Goal: Task Accomplishment & Management: Use online tool/utility

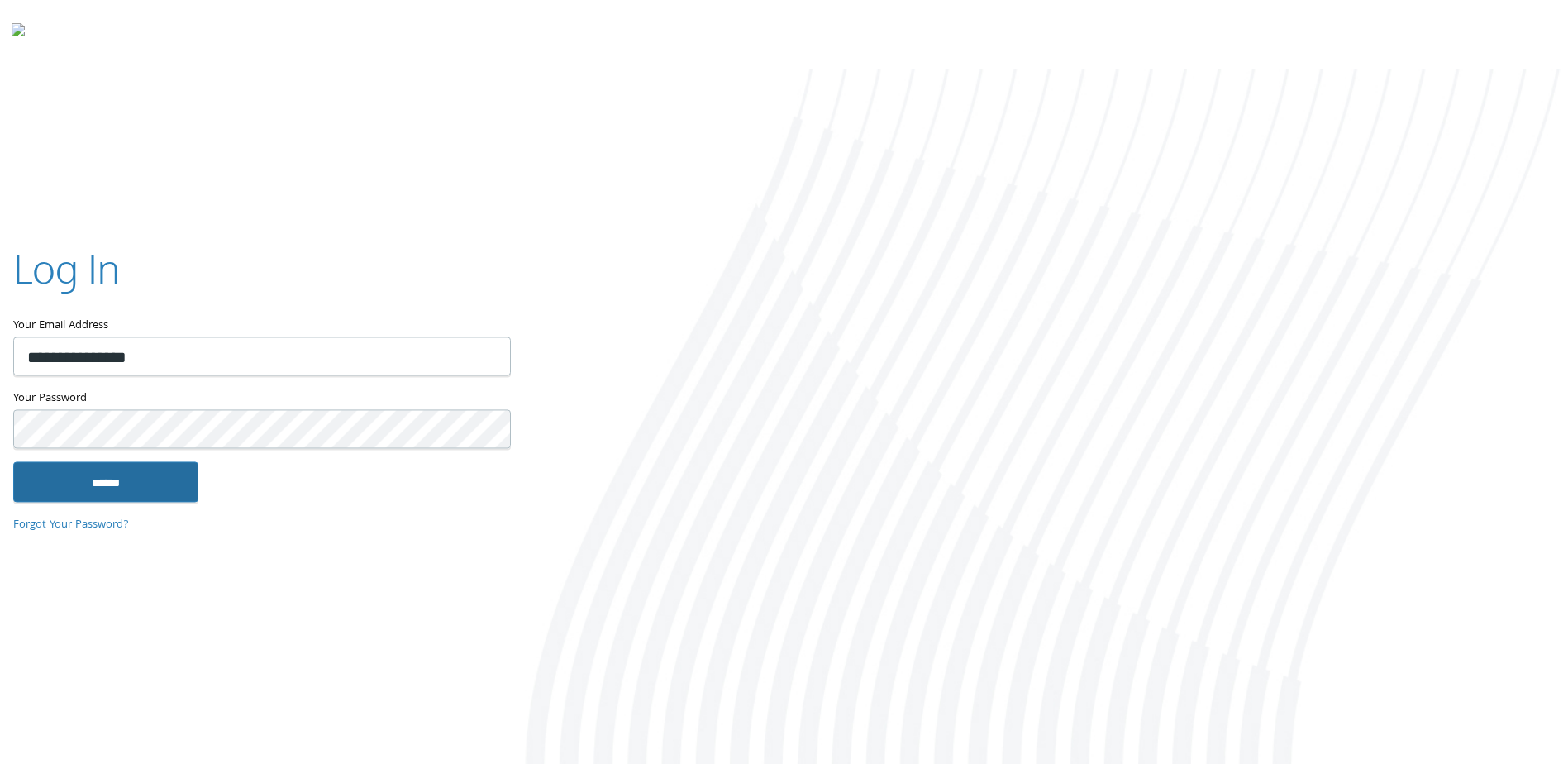
click at [139, 478] on input "******" at bounding box center [106, 482] width 186 height 40
click at [184, 482] on input "******" at bounding box center [106, 482] width 186 height 40
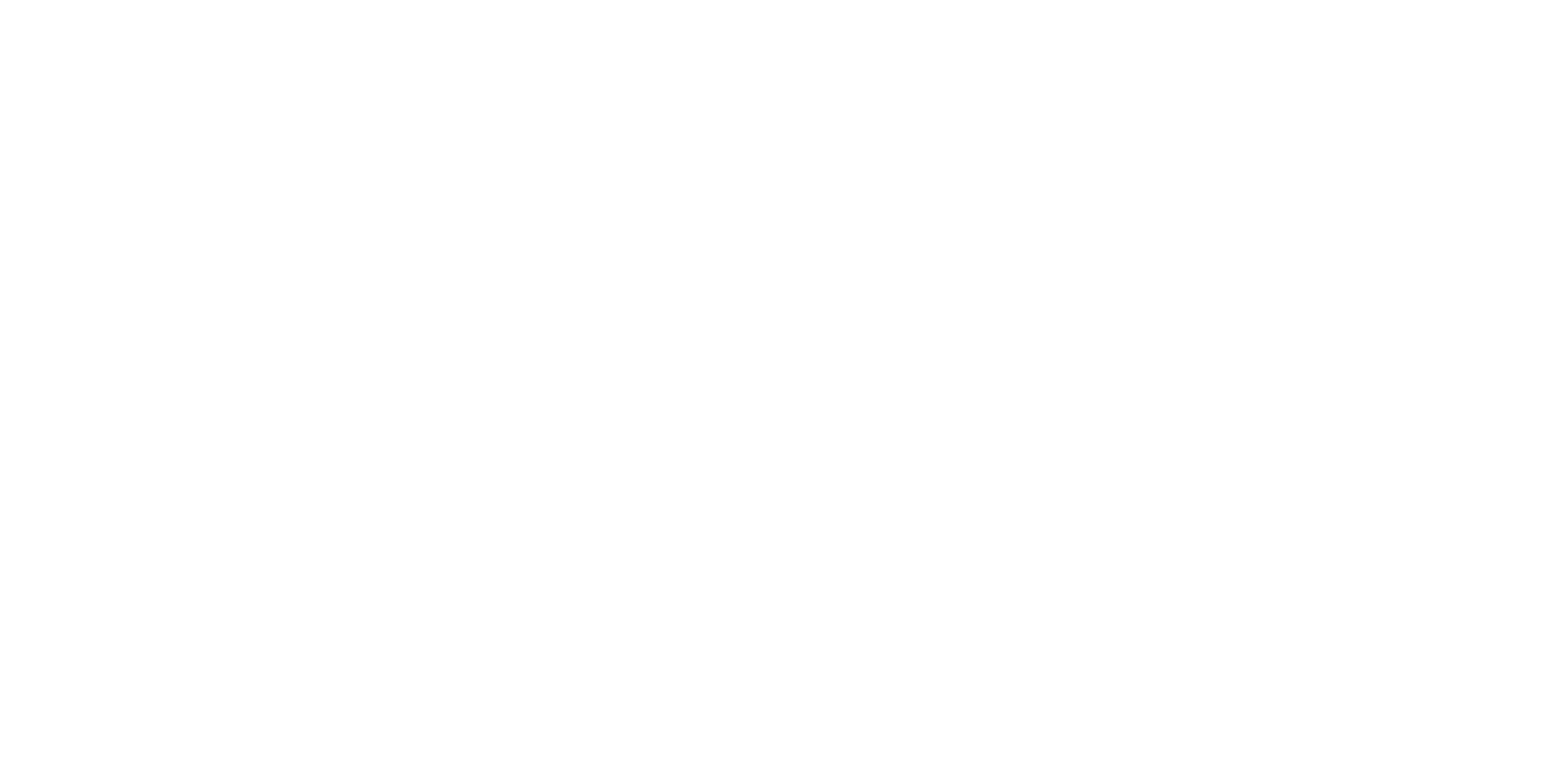
type input "**********"
